Goal: Task Accomplishment & Management: Manage account settings

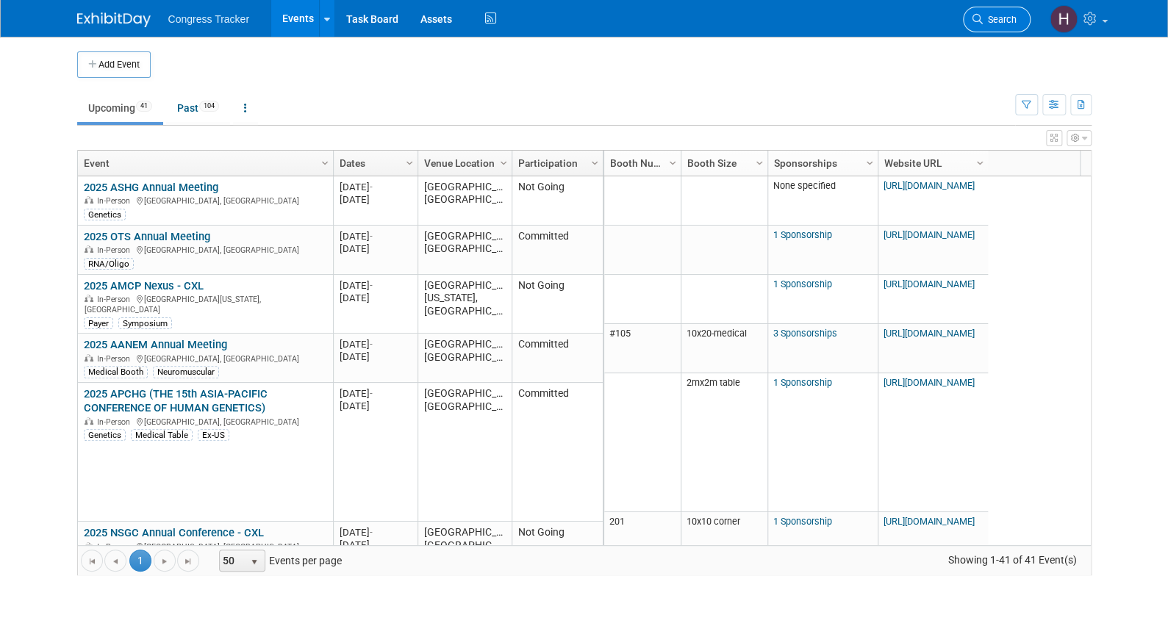
click at [995, 18] on span "Search" at bounding box center [1000, 19] width 34 height 11
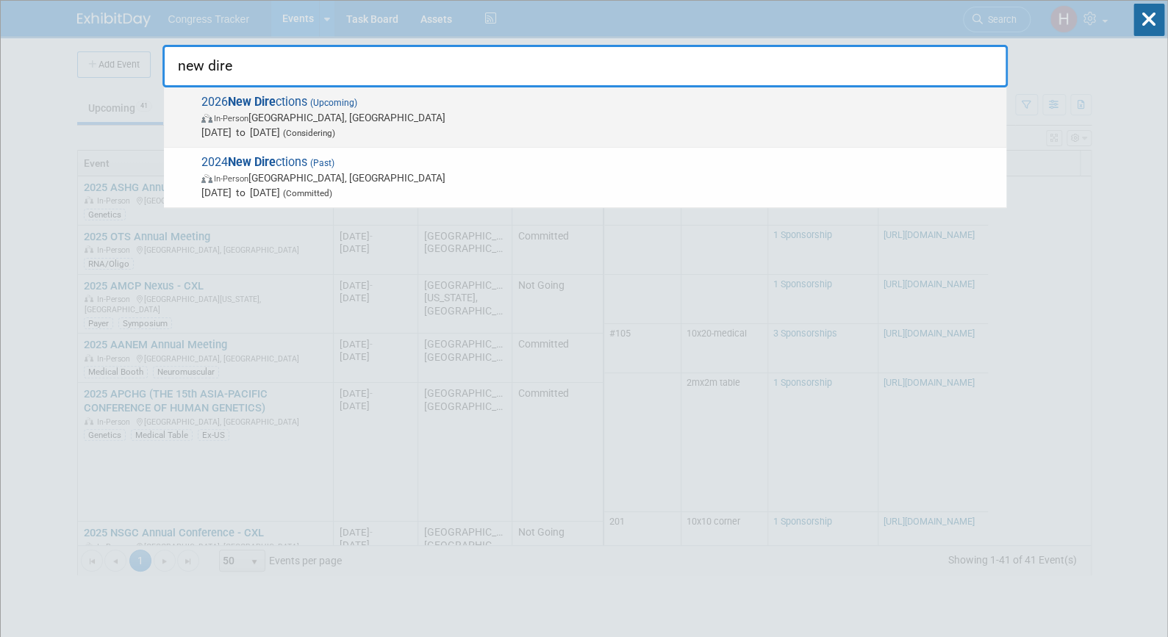
type input "new dire"
click at [307, 112] on span "In-Person [GEOGRAPHIC_DATA], [GEOGRAPHIC_DATA]" at bounding box center [600, 117] width 798 height 15
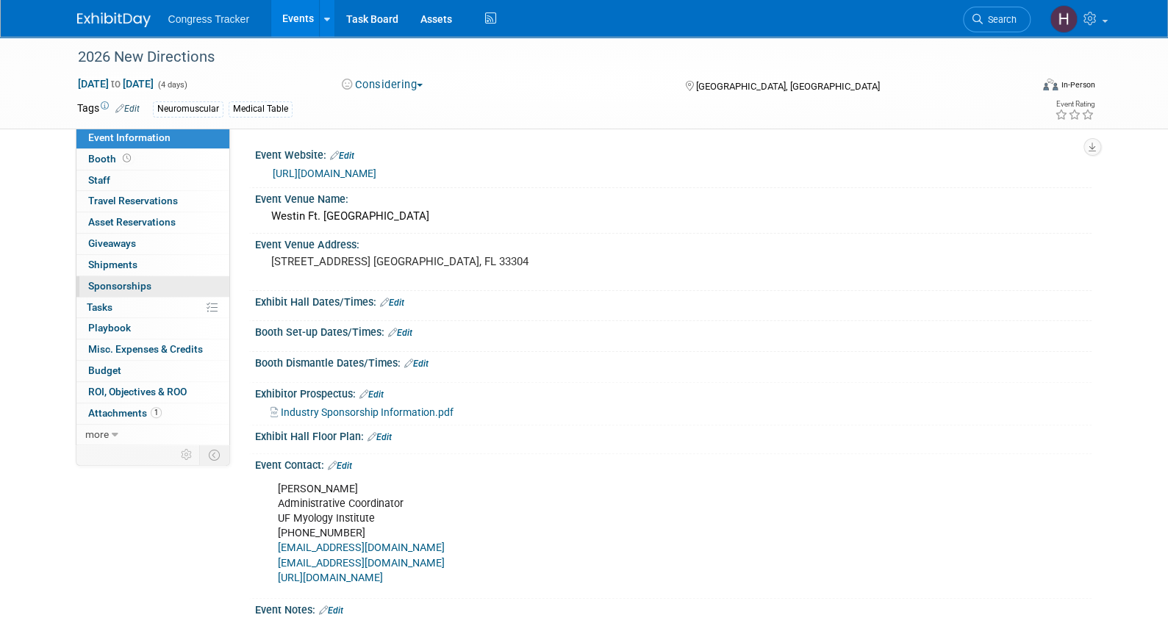
click at [129, 287] on span "Sponsorships 0" at bounding box center [119, 286] width 63 height 12
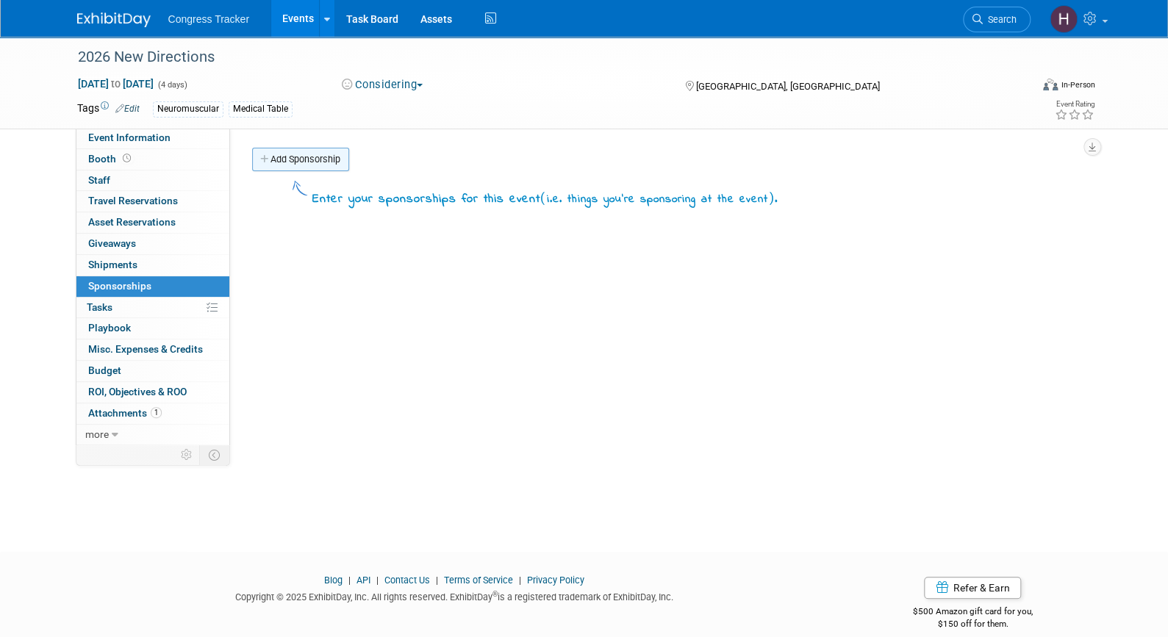
click at [290, 157] on link "Add Sponsorship" at bounding box center [300, 160] width 97 height 24
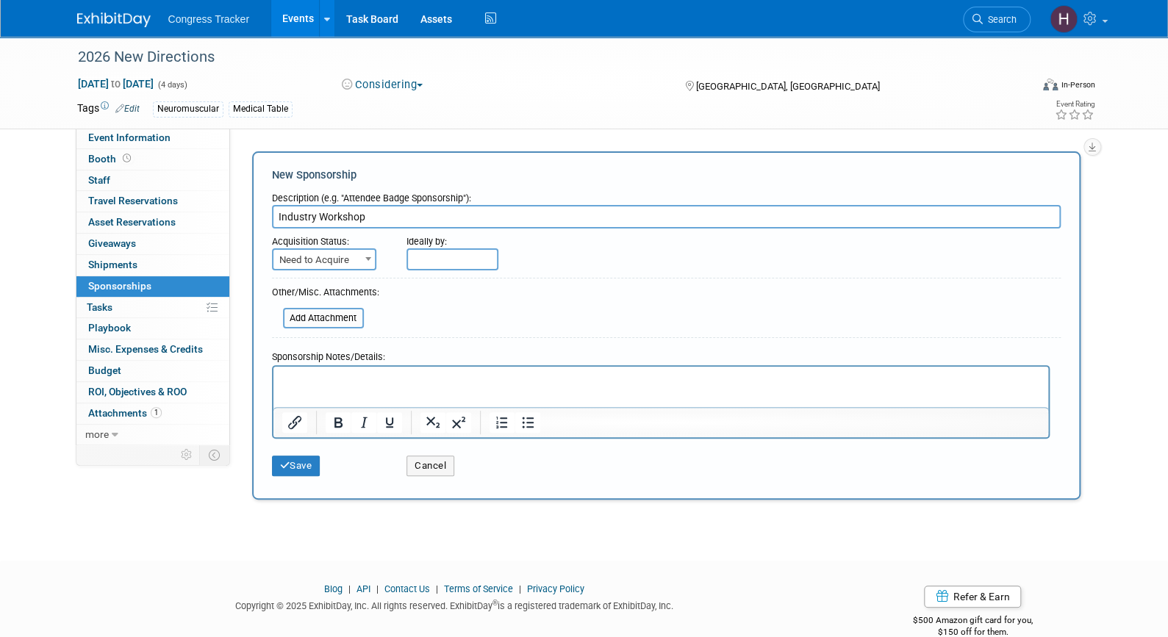
type input "Industry Workshop"
click at [337, 257] on span "Need to Acquire" at bounding box center [323, 260] width 101 height 21
select select "2"
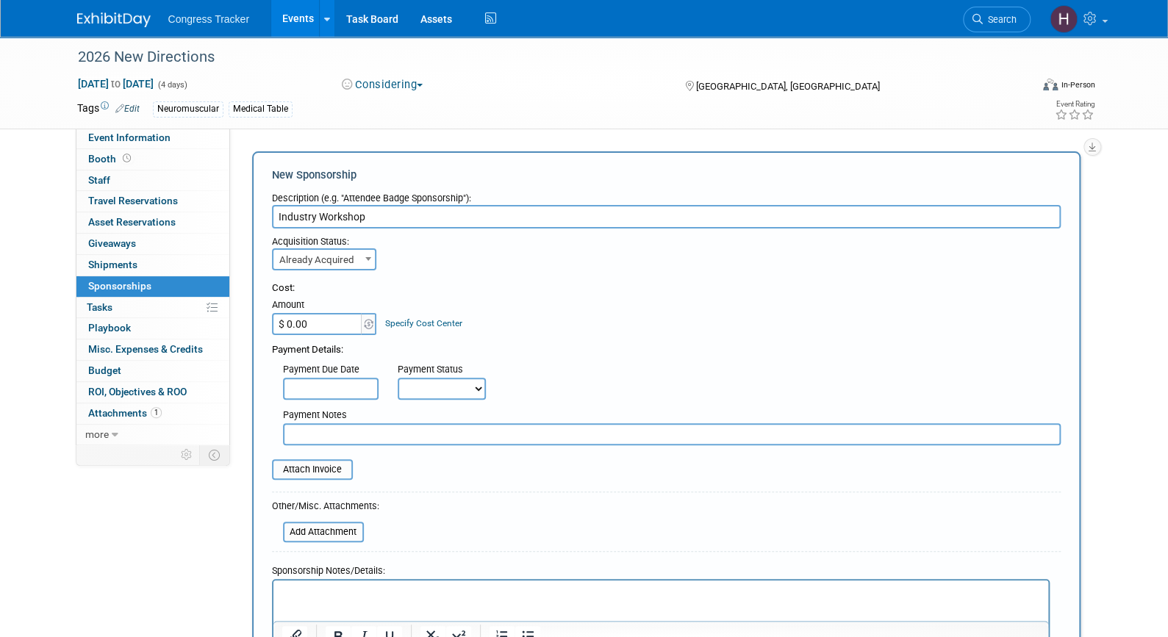
click at [335, 322] on input "$ 0.00" at bounding box center [318, 324] width 92 height 22
type input "$ 5,000.00"
click at [321, 467] on input "file" at bounding box center [263, 470] width 175 height 18
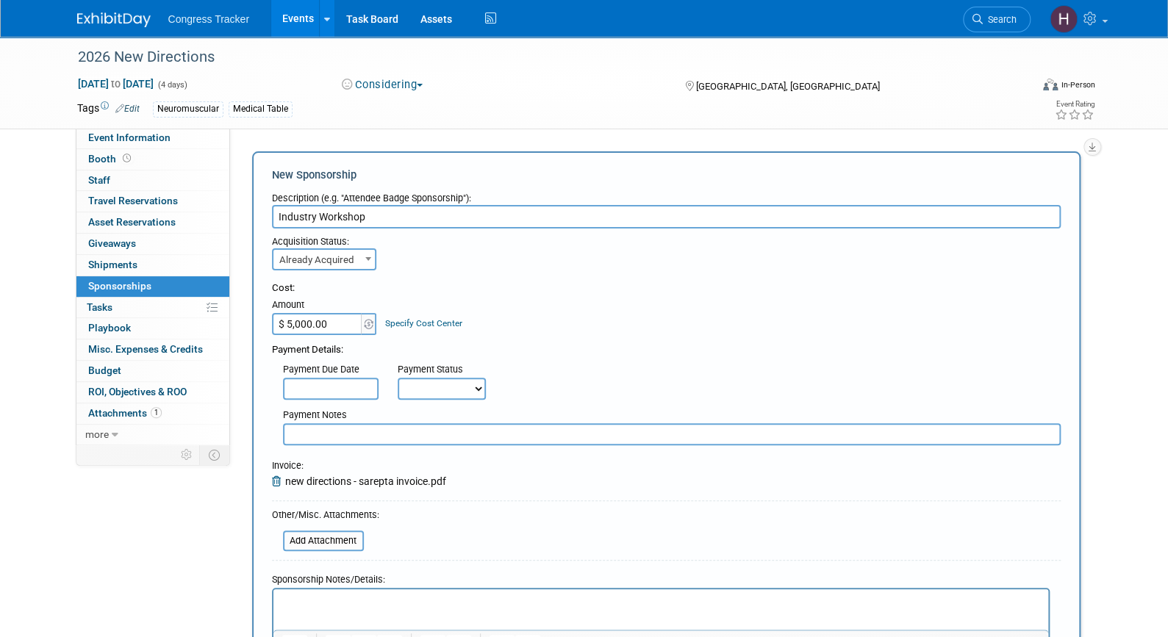
scroll to position [230, 0]
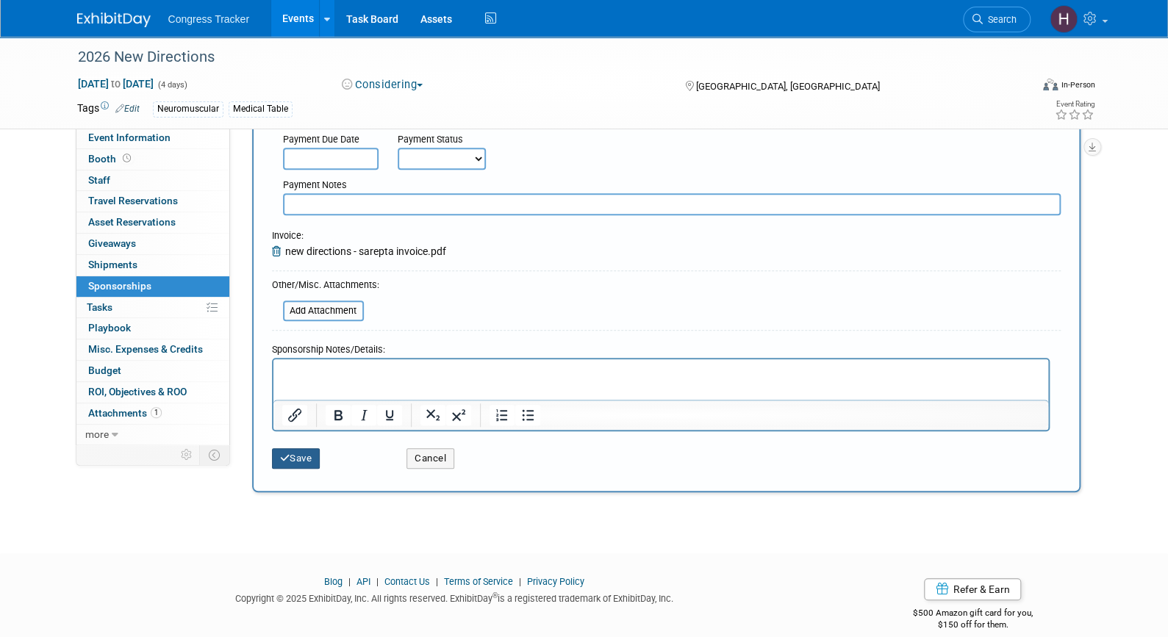
click at [285, 454] on icon "submit" at bounding box center [285, 459] width 10 height 10
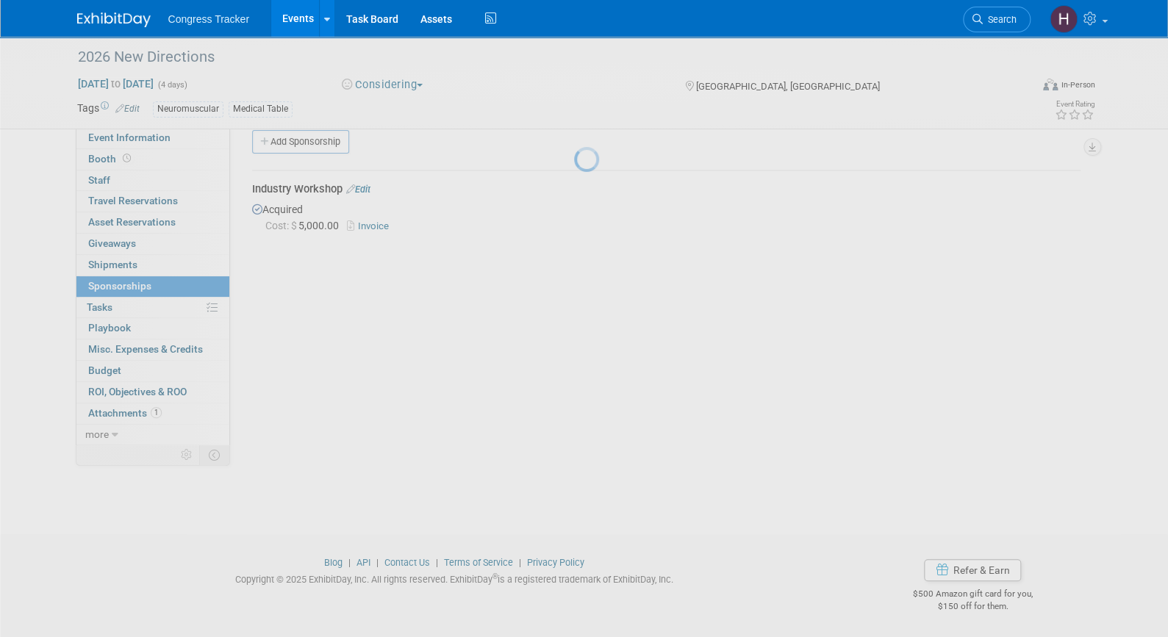
scroll to position [18, 0]
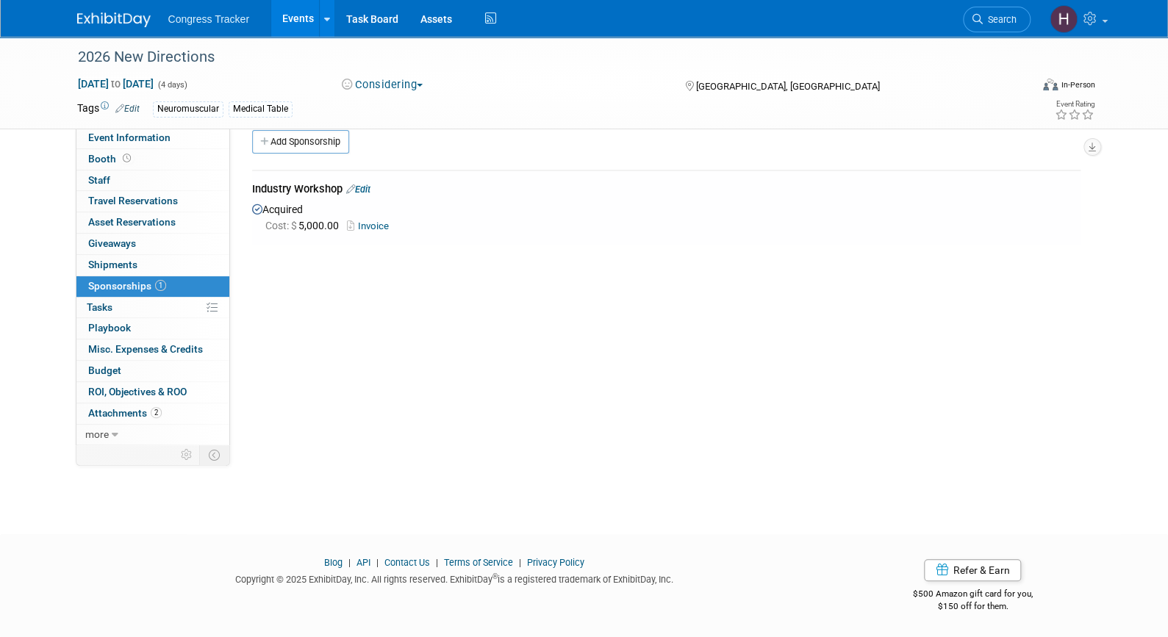
click at [379, 222] on link "Invoice" at bounding box center [371, 226] width 48 height 11
click at [105, 139] on span "Event Information" at bounding box center [129, 138] width 82 height 12
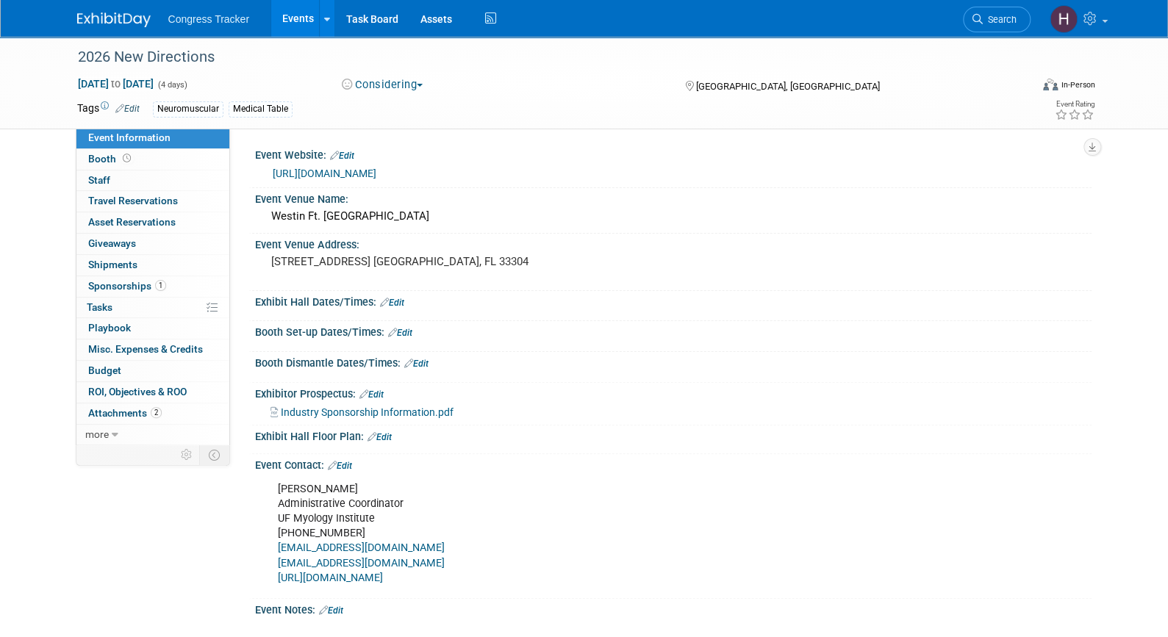
click at [323, 410] on span "Industry Sponsorship Information.pdf" at bounding box center [367, 413] width 173 height 12
click at [382, 221] on div "Westin Ft. Lauderdale Beach Resort" at bounding box center [673, 216] width 815 height 23
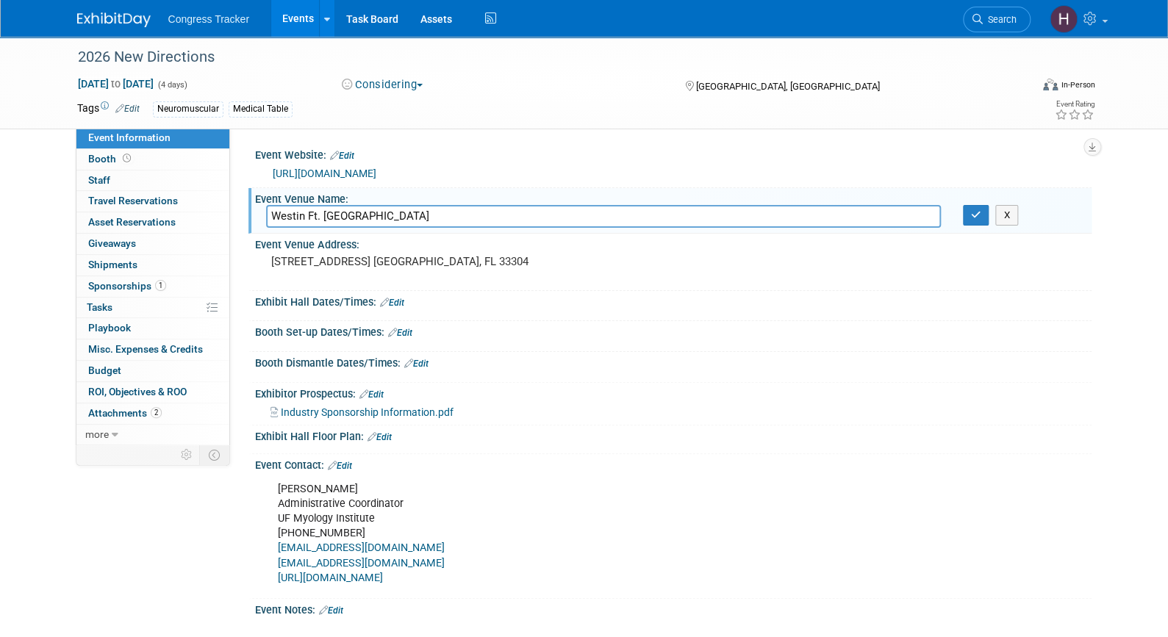
click at [382, 221] on input "Westin Ft. Lauderdale Beach Resort" at bounding box center [603, 216] width 675 height 23
click at [973, 213] on icon "button" at bounding box center [976, 215] width 10 height 10
